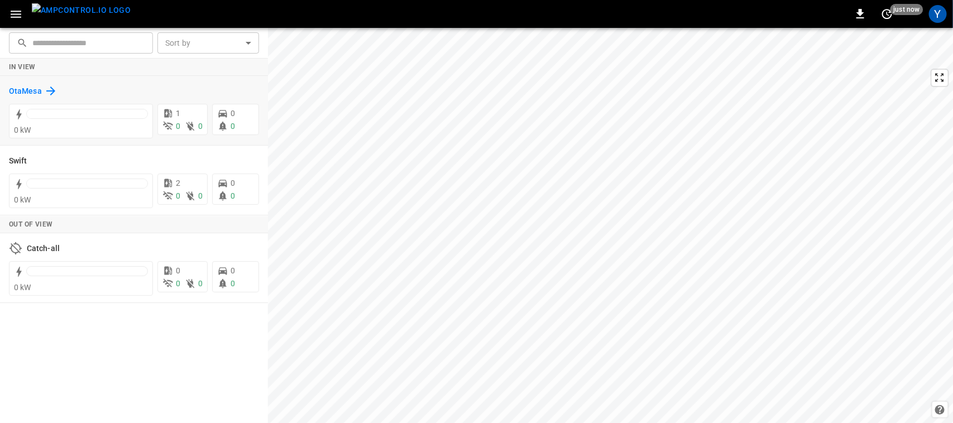
click at [23, 92] on h6 "OtaMesa" at bounding box center [25, 91] width 33 height 12
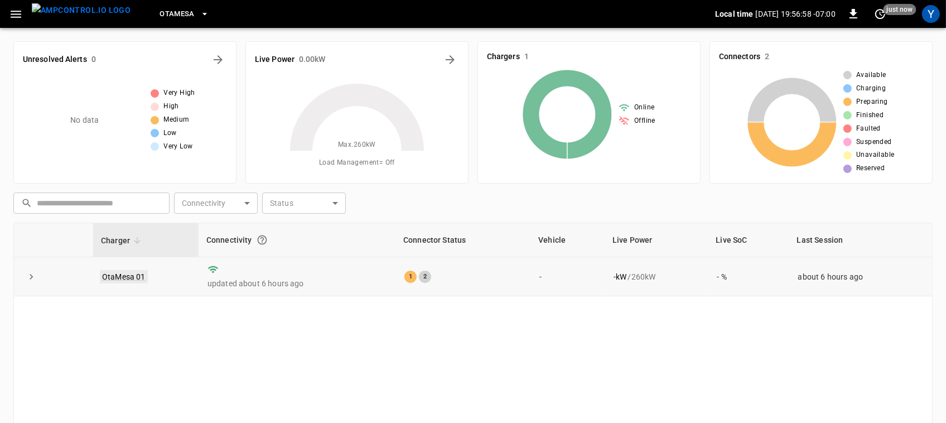
click at [118, 277] on link "OtaMesa 01" at bounding box center [124, 276] width 48 height 13
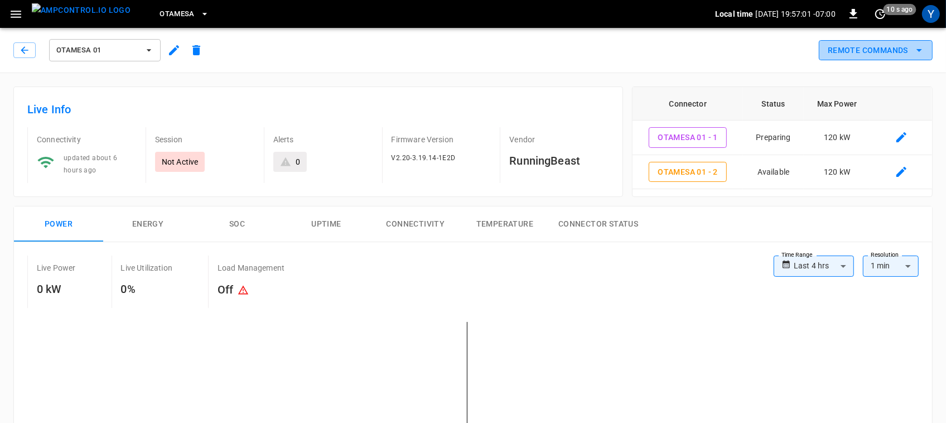
click at [873, 54] on button "Remote Commands" at bounding box center [876, 50] width 114 height 21
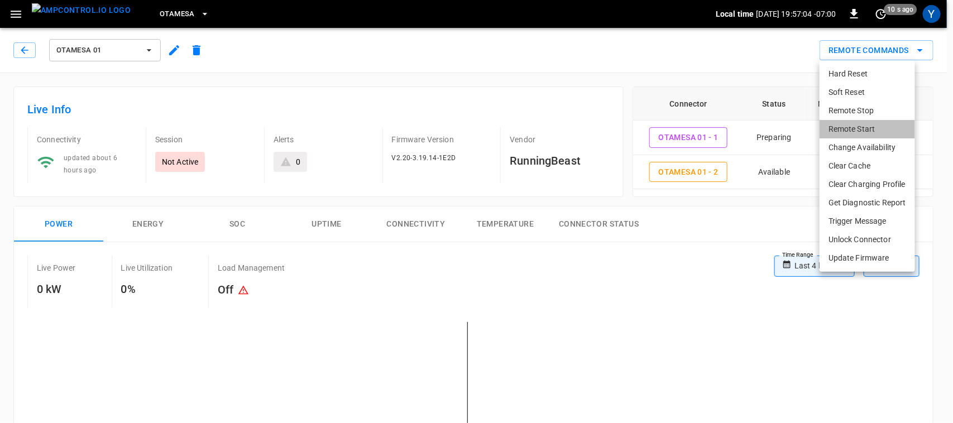
click at [854, 126] on li "Remote Start" at bounding box center [866, 129] width 95 height 18
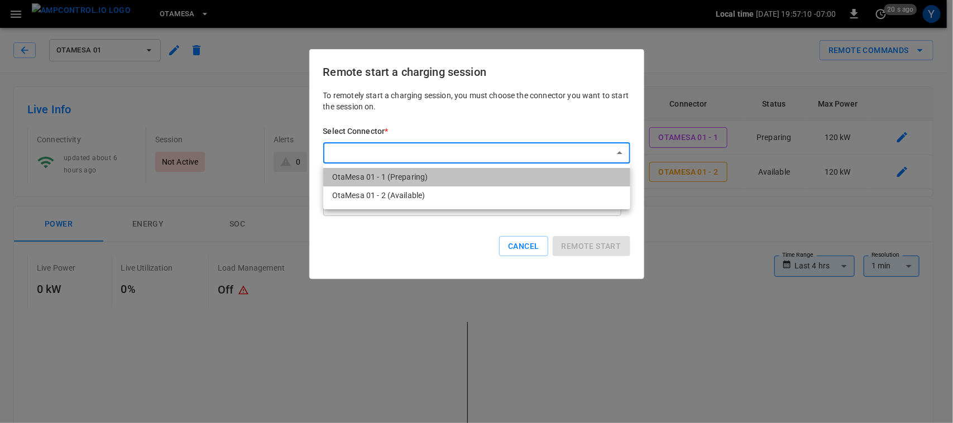
click at [487, 174] on li "OtaMesa 01 - 1 (Preparing)" at bounding box center [476, 177] width 307 height 18
type input "**********"
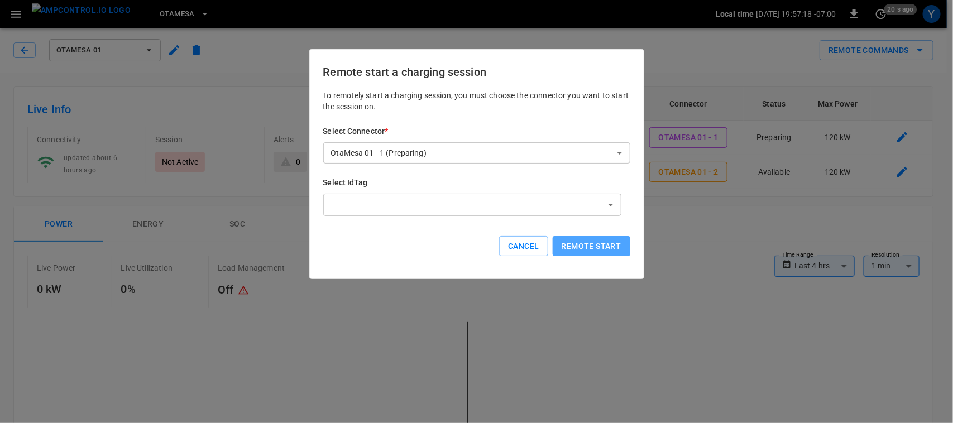
click at [580, 252] on button "Remote start" at bounding box center [591, 246] width 78 height 21
